Goal: Task Accomplishment & Management: Manage account settings

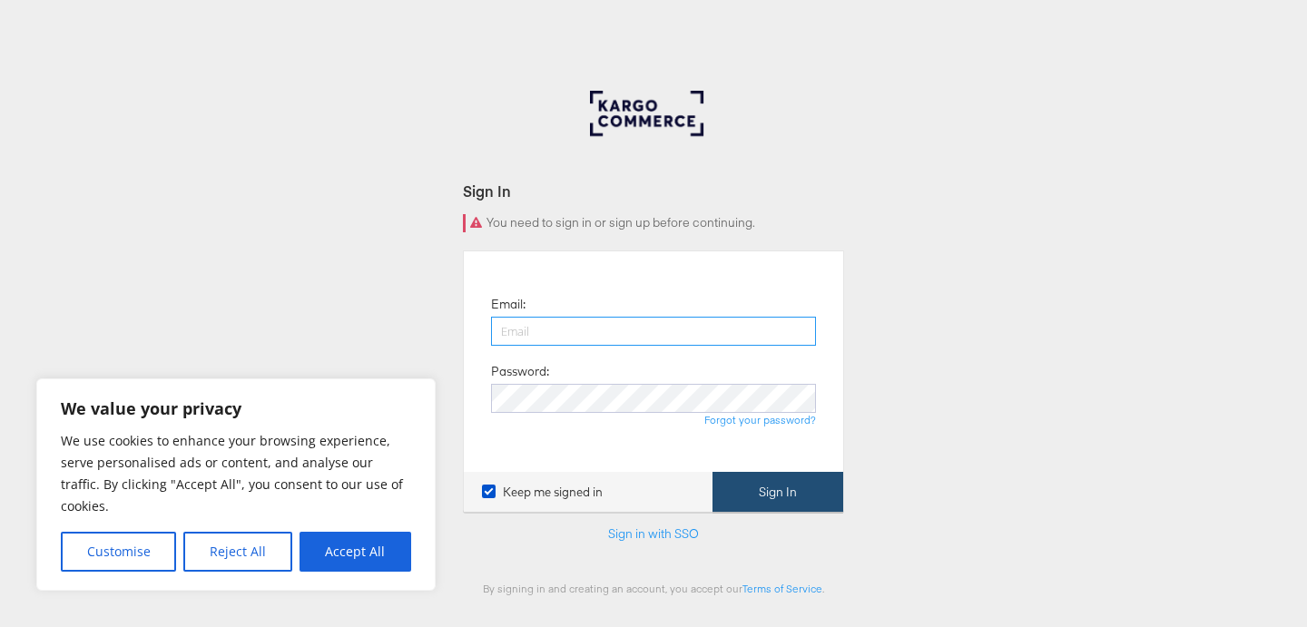
type input "[PERSON_NAME][EMAIL_ADDRESS][PERSON_NAME][DOMAIN_NAME]"
click at [768, 482] on button "Sign In" at bounding box center [778, 492] width 131 height 41
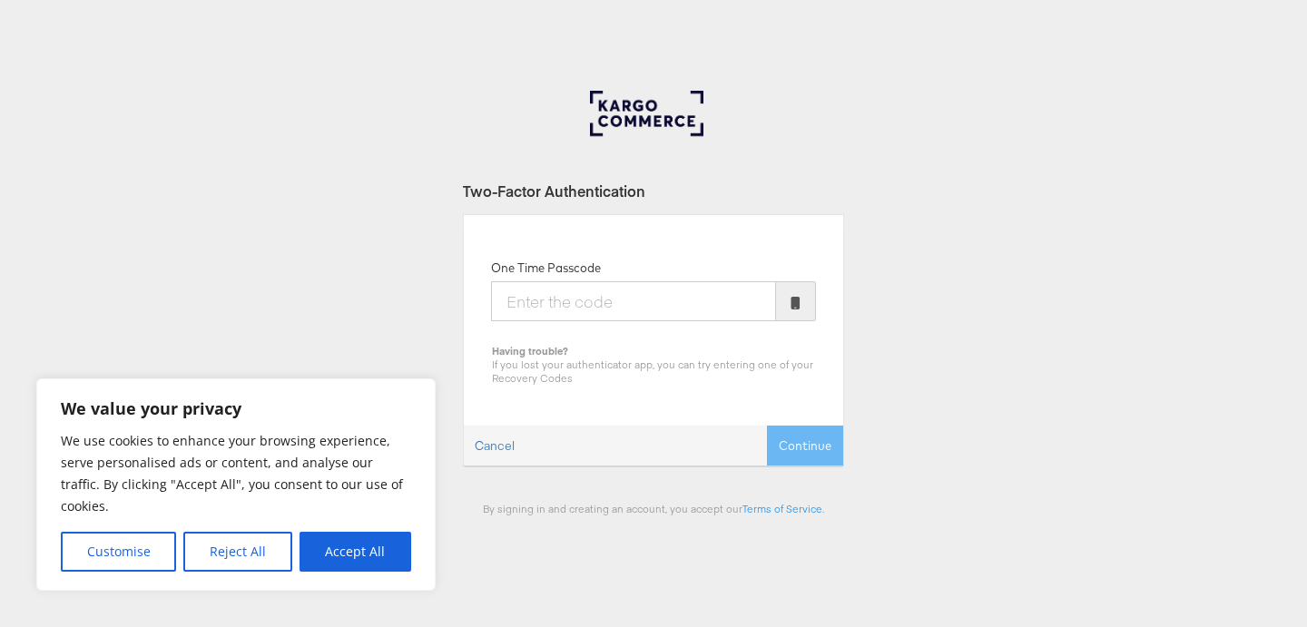
click at [694, 310] on input "One Time Passcode" at bounding box center [633, 301] width 285 height 40
type input "220465"
click at [767, 426] on button "Continue" at bounding box center [805, 446] width 76 height 41
